Goal: Task Accomplishment & Management: Manage account settings

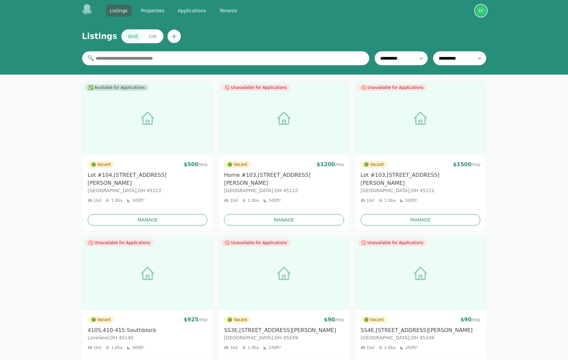
click at [480, 11] on img "button" at bounding box center [481, 10] width 11 height 11
click at [457, 23] on button "Your Profile" at bounding box center [455, 25] width 64 height 12
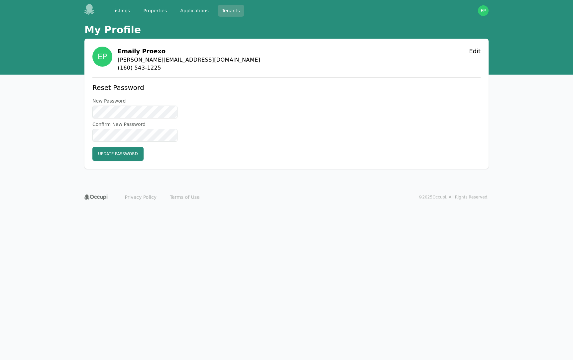
click at [228, 13] on link "Tenants" at bounding box center [231, 11] width 26 height 12
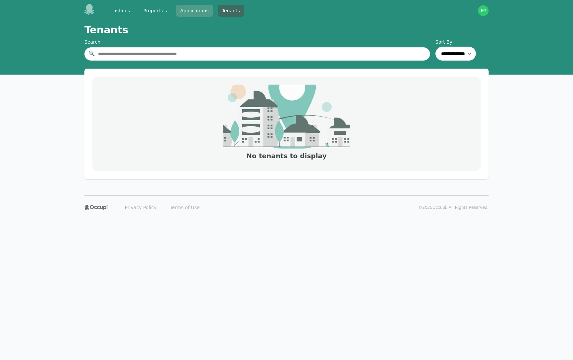
click at [198, 12] on link "Applications" at bounding box center [194, 11] width 37 height 12
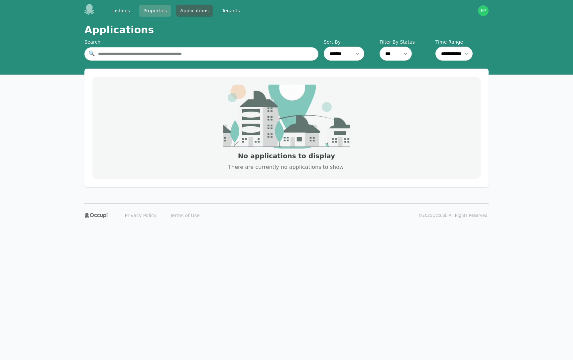
click at [161, 10] on link "Properties" at bounding box center [155, 11] width 32 height 12
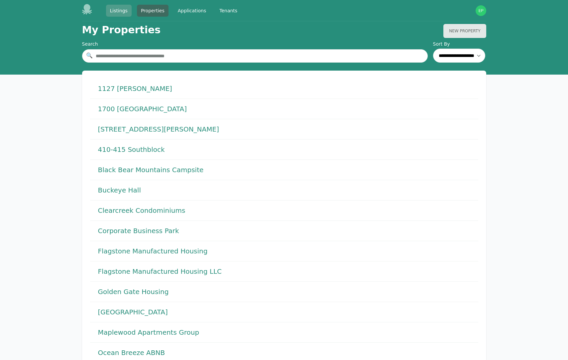
click at [123, 13] on link "Listings" at bounding box center [119, 11] width 26 height 12
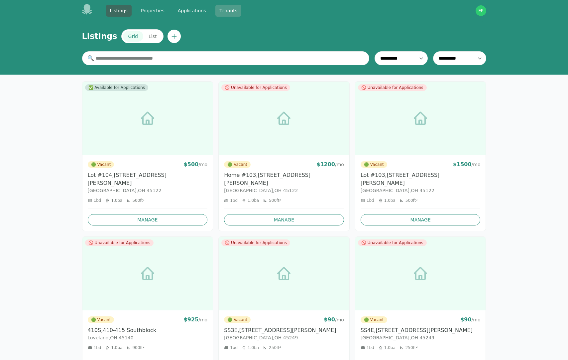
click at [228, 11] on link "Tenants" at bounding box center [229, 11] width 26 height 12
click at [480, 13] on img "button" at bounding box center [481, 10] width 11 height 11
click at [439, 36] on button "Sign out" at bounding box center [455, 37] width 64 height 12
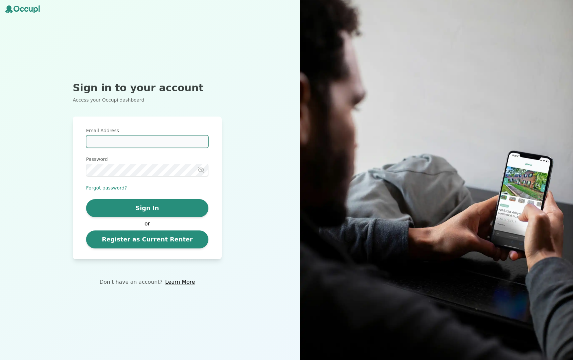
click at [116, 138] on input "Email Address" at bounding box center [147, 141] width 122 height 13
type input "**********"
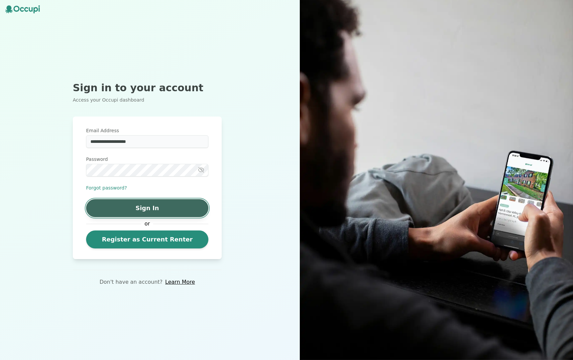
click at [160, 211] on button "Sign In" at bounding box center [147, 208] width 122 height 18
